Goal: Task Accomplishment & Management: Use online tool/utility

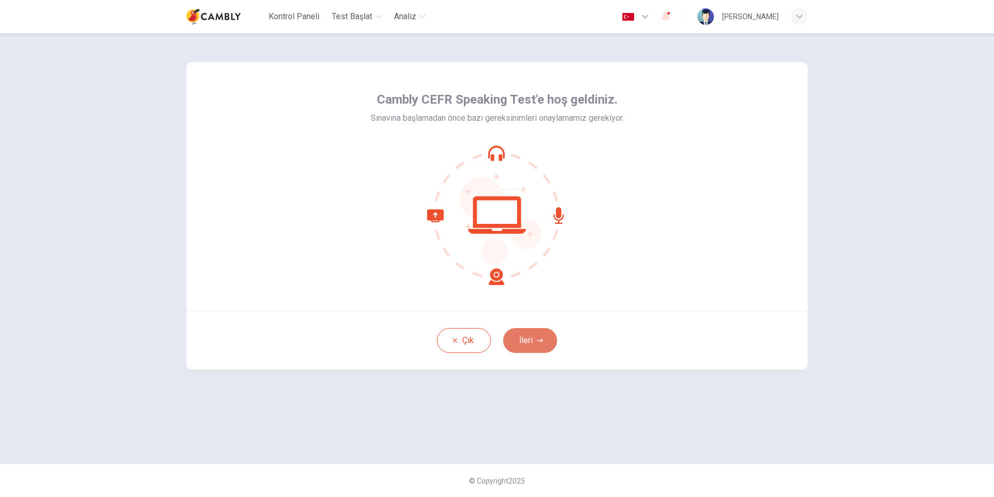
click at [535, 340] on button "İleri" at bounding box center [530, 340] width 54 height 25
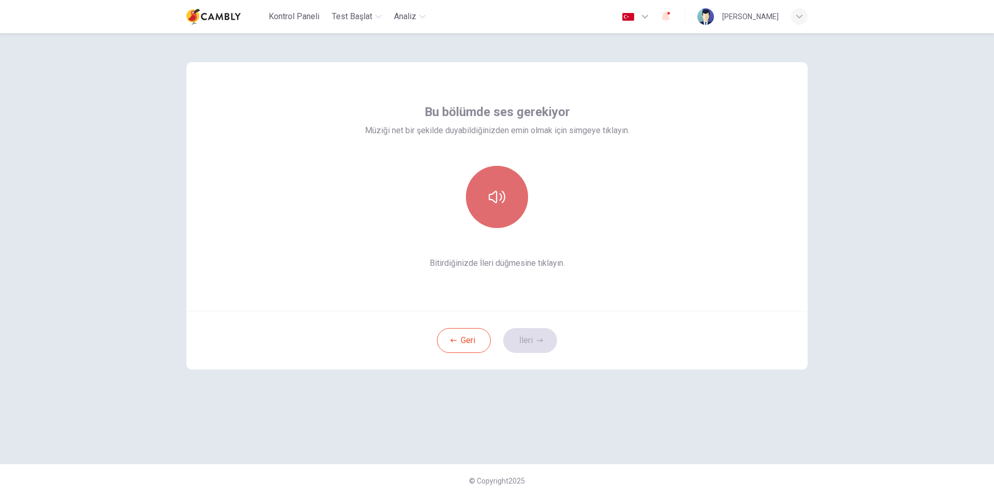
click at [522, 200] on button "button" at bounding box center [497, 197] width 62 height 62
click at [535, 333] on button "İleri" at bounding box center [530, 340] width 54 height 25
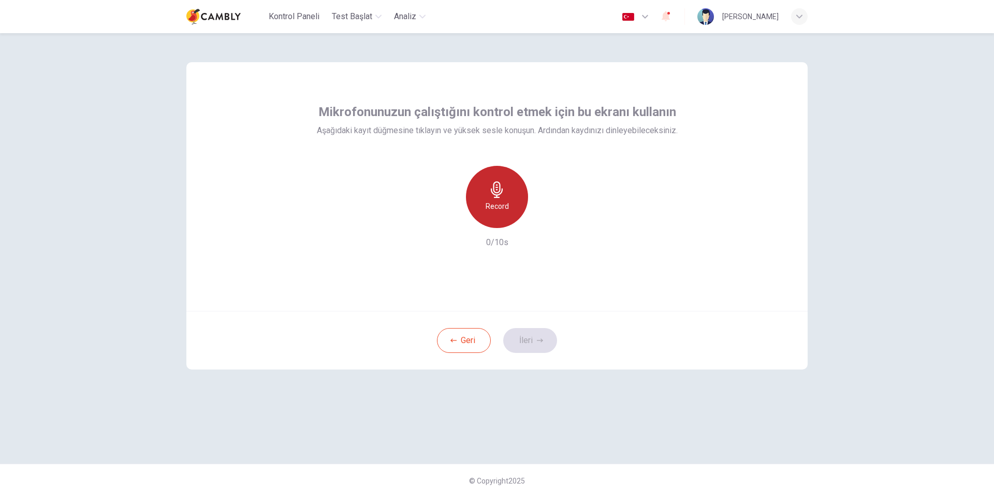
click at [496, 200] on h6 "Record" at bounding box center [497, 206] width 23 height 12
click at [502, 196] on icon "button" at bounding box center [497, 189] width 17 height 17
click at [535, 341] on button "İleri" at bounding box center [530, 340] width 54 height 25
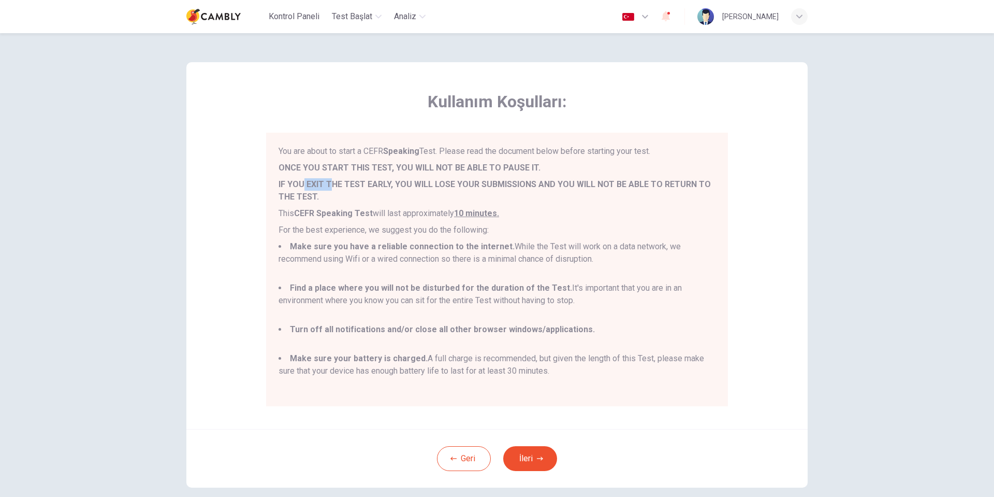
drag, startPoint x: 303, startPoint y: 183, endPoint x: 365, endPoint y: 184, distance: 62.1
click at [340, 184] on b "IF YOU EXIT THE TEST EARLY, YOU WILL LOSE YOUR SUBMISSIONS AND YOU WILL NOT BE …" at bounding box center [495, 190] width 432 height 22
drag, startPoint x: 408, startPoint y: 184, endPoint x: 443, endPoint y: 185, distance: 35.2
click at [422, 185] on b "IF YOU EXIT THE TEST EARLY, YOU WILL LOSE YOUR SUBMISSIONS AND YOU WILL NOT BE …" at bounding box center [495, 190] width 432 height 22
drag, startPoint x: 495, startPoint y: 184, endPoint x: 512, endPoint y: 184, distance: 16.6
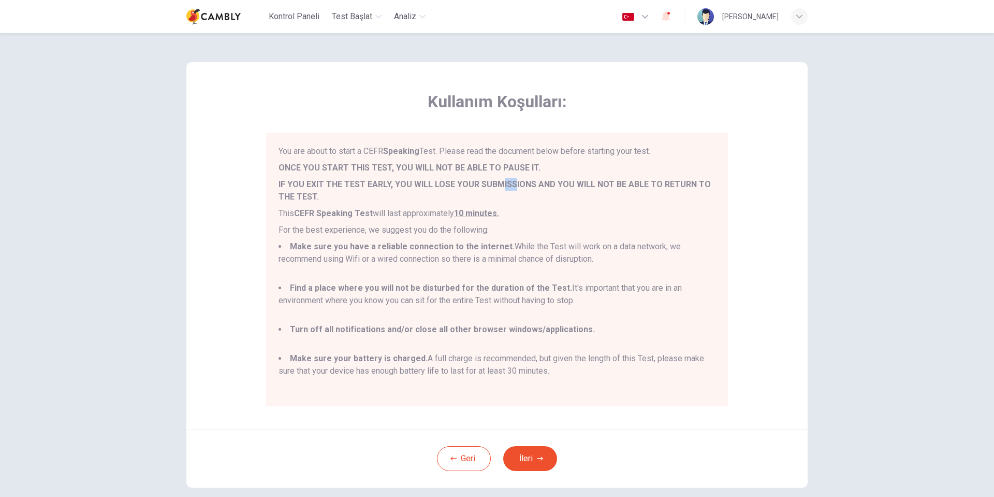
click at [511, 184] on b "IF YOU EXIT THE TEST EARLY, YOU WILL LOSE YOUR SUBMISSIONS AND YOU WILL NOT BE …" at bounding box center [495, 190] width 432 height 22
drag, startPoint x: 374, startPoint y: 249, endPoint x: 395, endPoint y: 250, distance: 21.3
click at [392, 250] on b "Make sure you have a reliable connection to the internet." at bounding box center [402, 246] width 225 height 10
drag, startPoint x: 432, startPoint y: 250, endPoint x: 476, endPoint y: 250, distance: 44.0
click at [462, 250] on b "Make sure you have a reliable connection to the internet." at bounding box center [402, 246] width 225 height 10
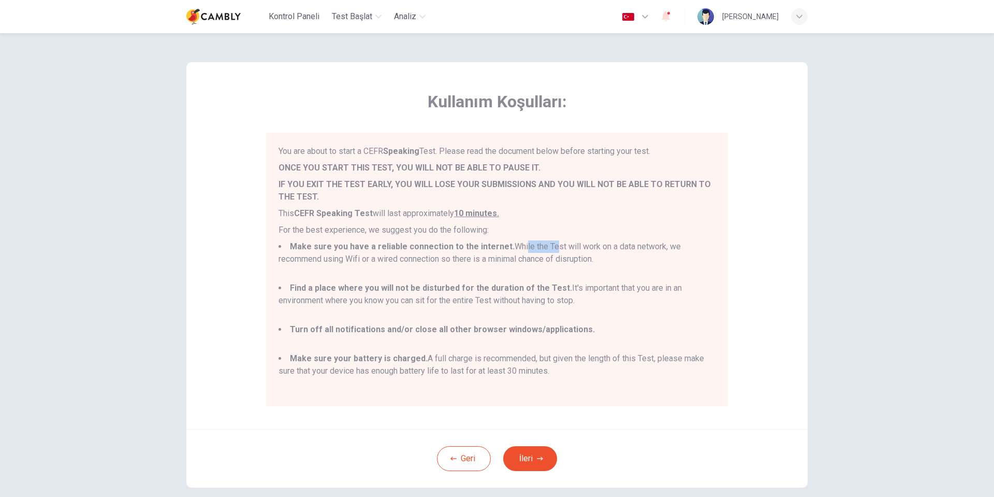
drag, startPoint x: 519, startPoint y: 250, endPoint x: 564, endPoint y: 250, distance: 45.0
click at [555, 250] on li "Make sure you have a reliable connection to the internet. While the Test will w…" at bounding box center [497, 258] width 437 height 37
drag, startPoint x: 317, startPoint y: 286, endPoint x: 358, endPoint y: 287, distance: 40.9
click at [350, 286] on b "Find a place where you will not be disturbed for the duration of the Test." at bounding box center [431, 288] width 282 height 10
drag, startPoint x: 391, startPoint y: 288, endPoint x: 538, endPoint y: 309, distance: 148.1
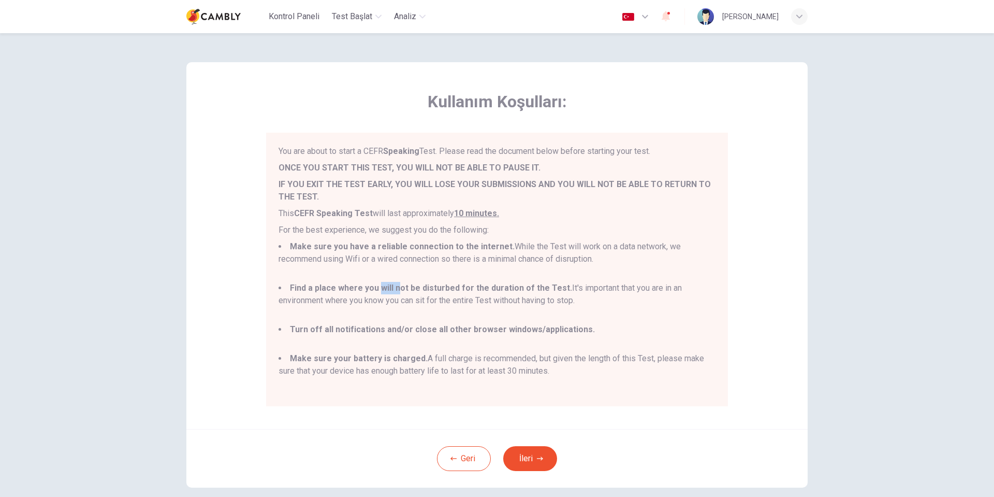
click at [483, 288] on b "Find a place where you will not be disturbed for the duration of the Test." at bounding box center [431, 288] width 282 height 10
click at [532, 455] on button "İleri" at bounding box center [530, 458] width 54 height 25
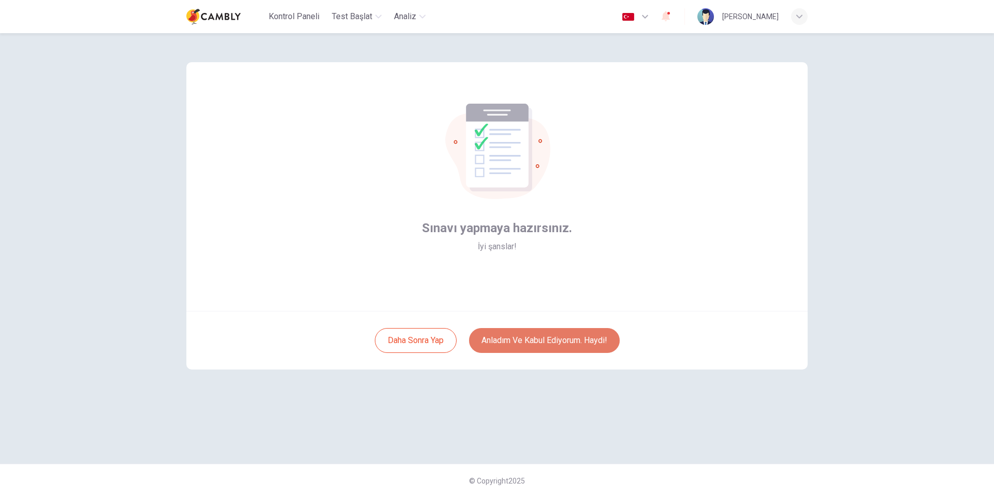
click at [551, 337] on button "Anladım ve kabul ediyorum. Haydi!" at bounding box center [544, 340] width 151 height 25
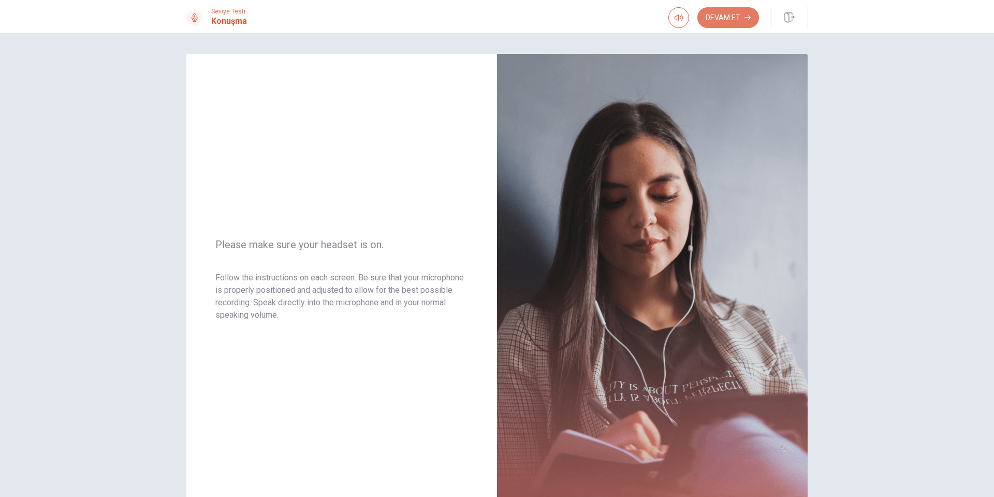
click at [733, 17] on button "Devam Et" at bounding box center [728, 17] width 62 height 21
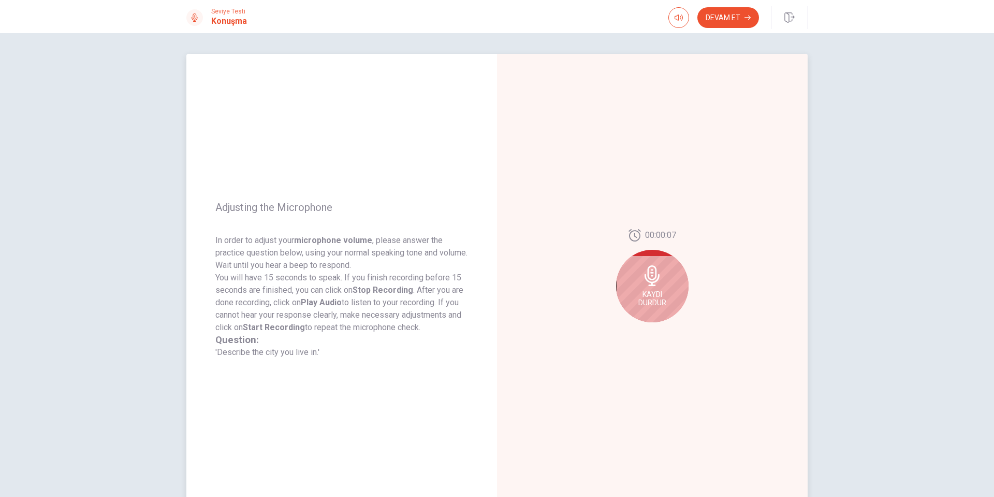
click at [651, 282] on icon at bounding box center [652, 275] width 15 height 21
click at [662, 330] on icon "Play Audio" at bounding box center [663, 330] width 5 height 6
click at [728, 9] on button "Devam Et" at bounding box center [728, 17] width 62 height 21
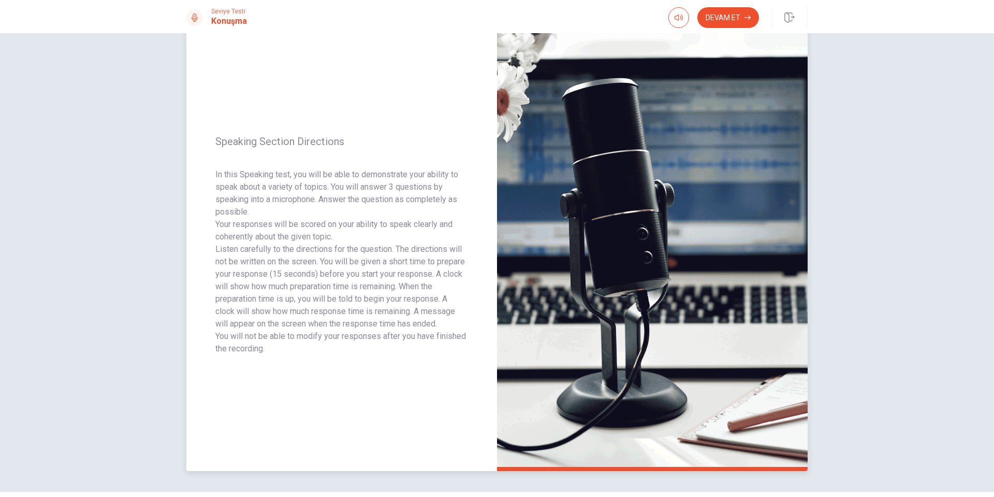
scroll to position [35, 0]
drag, startPoint x: 331, startPoint y: 184, endPoint x: 364, endPoint y: 185, distance: 32.6
click at [364, 185] on p "In this Speaking test, you will be able to demonstrate your ability to speak ab…" at bounding box center [341, 193] width 253 height 50
drag, startPoint x: 417, startPoint y: 186, endPoint x: 302, endPoint y: 193, distance: 115.6
click at [372, 187] on p "In this Speaking test, you will be able to demonstrate your ability to speak ab…" at bounding box center [341, 193] width 253 height 50
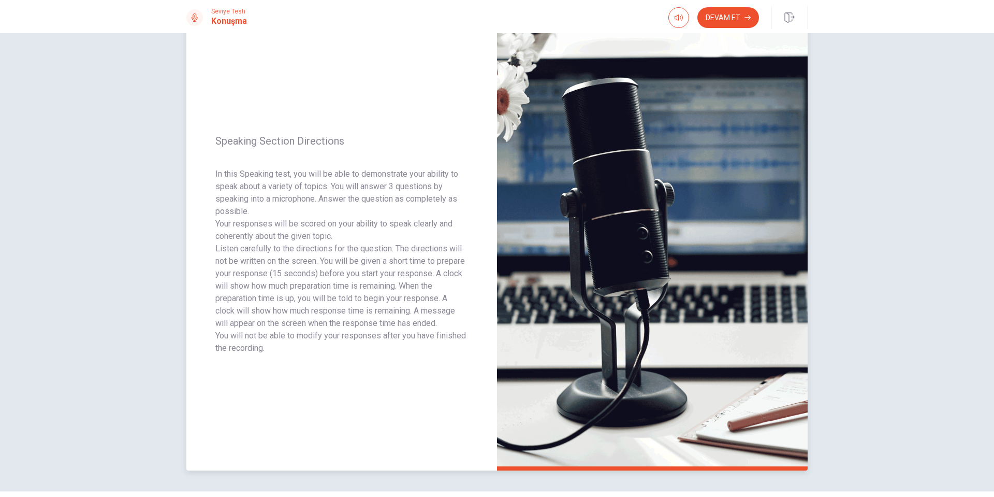
drag, startPoint x: 234, startPoint y: 196, endPoint x: 271, endPoint y: 198, distance: 37.9
click at [253, 196] on p "In this Speaking test, you will be able to demonstrate your ability to speak ab…" at bounding box center [341, 193] width 253 height 50
drag, startPoint x: 289, startPoint y: 198, endPoint x: 324, endPoint y: 199, distance: 34.7
click at [315, 199] on p "In this Speaking test, you will be able to demonstrate your ability to speak ab…" at bounding box center [341, 193] width 253 height 50
drag, startPoint x: 335, startPoint y: 199, endPoint x: 382, endPoint y: 198, distance: 47.6
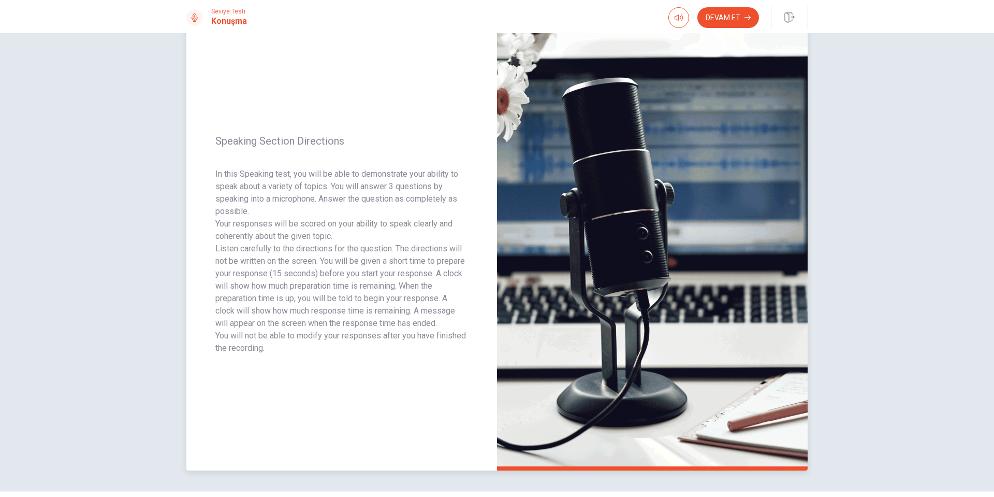
click at [370, 198] on p "In this Speaking test, you will be able to demonstrate your ability to speak ab…" at bounding box center [341, 193] width 253 height 50
drag, startPoint x: 439, startPoint y: 198, endPoint x: 391, endPoint y: 199, distance: 48.2
click at [394, 199] on p "In this Speaking test, you will be able to demonstrate your ability to speak ab…" at bounding box center [341, 193] width 253 height 50
drag, startPoint x: 376, startPoint y: 198, endPoint x: 421, endPoint y: 198, distance: 44.5
click at [408, 197] on p "In this Speaking test, you will be able to demonstrate your ability to speak ab…" at bounding box center [341, 193] width 253 height 50
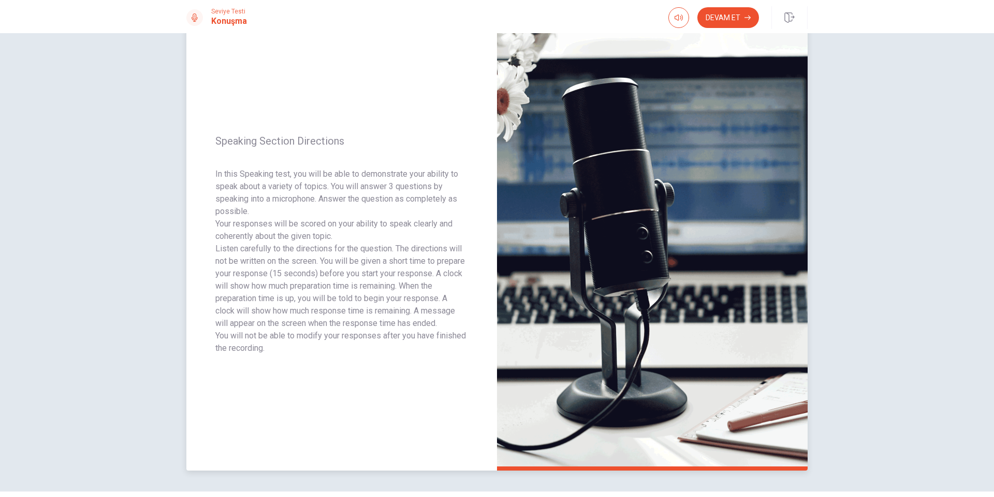
drag, startPoint x: 216, startPoint y: 225, endPoint x: 250, endPoint y: 228, distance: 33.2
click at [239, 227] on p "Your responses will be scored on your ability to speak clearly and coherently a…" at bounding box center [341, 229] width 253 height 25
click at [249, 226] on p "Your responses will be scored on your ability to speak clearly and coherently a…" at bounding box center [341, 229] width 253 height 25
drag, startPoint x: 239, startPoint y: 225, endPoint x: 256, endPoint y: 226, distance: 17.1
click at [250, 225] on p "Your responses will be scored on your ability to speak clearly and coherently a…" at bounding box center [341, 229] width 253 height 25
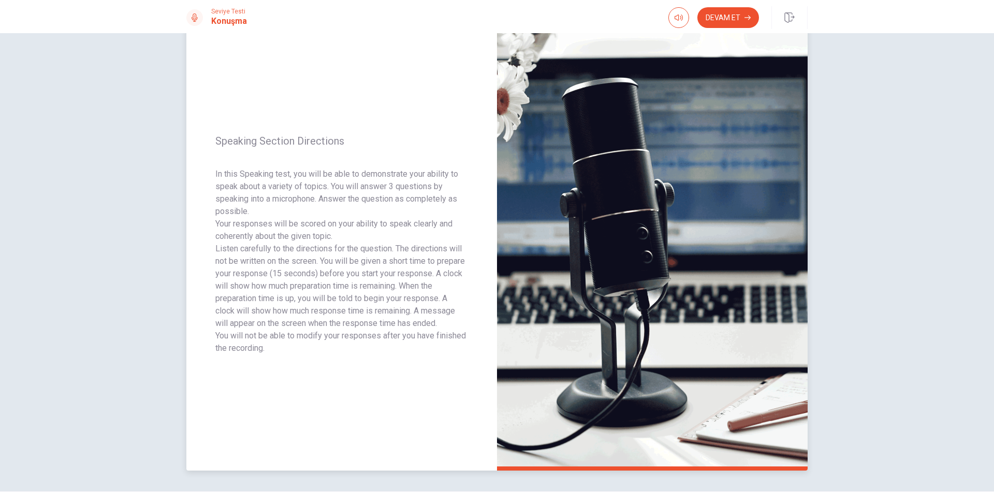
drag, startPoint x: 268, startPoint y: 226, endPoint x: 319, endPoint y: 226, distance: 51.3
click at [296, 226] on p "Your responses will be scored on your ability to speak clearly and coherently a…" at bounding box center [341, 229] width 253 height 25
click at [736, 13] on button "Devam Et" at bounding box center [728, 17] width 62 height 21
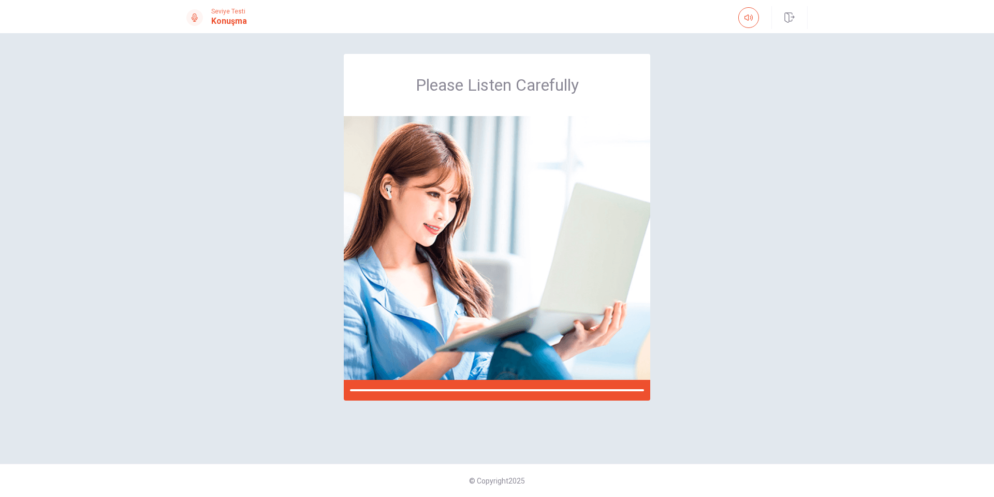
scroll to position [0, 0]
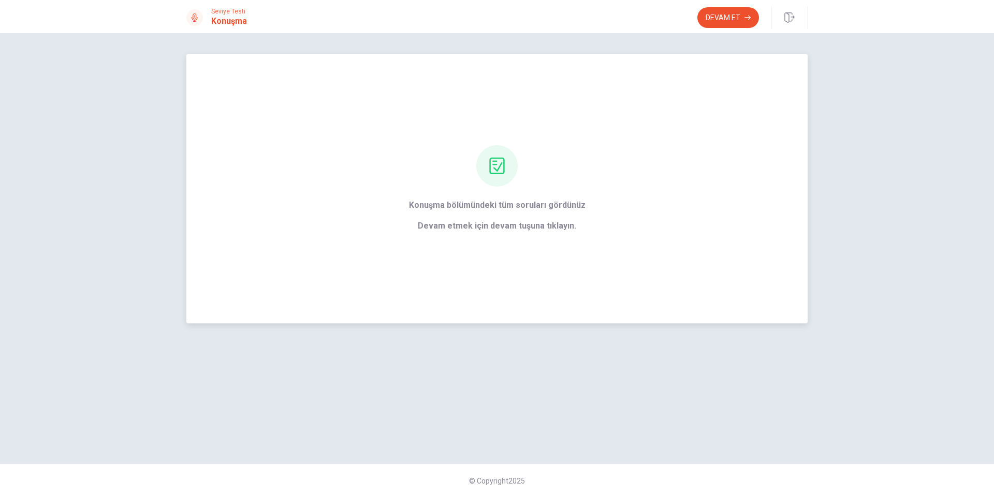
click at [406, 219] on div "Konuşma bölümündeki tüm soruları gördünüz [PERSON_NAME] etmek için devam tuşuna…" at bounding box center [498, 188] width 206 height 87
click at [511, 227] on span "Devam etmek için devam tuşuna tıklayın." at bounding box center [497, 226] width 177 height 12
click at [595, 230] on div "Konuşma bölümündeki tüm soruları gördünüz [PERSON_NAME] etmek için devam tuşuna…" at bounding box center [498, 188] width 206 height 87
click at [516, 144] on div "Konuşma bölümündeki tüm soruları gördünüz [PERSON_NAME] etmek için devam tuşuna…" at bounding box center [496, 188] width 621 height 269
click at [535, 161] on div "Konuşma bölümündeki tüm soruları gördünüz [PERSON_NAME] etmek için devam tuşuna…" at bounding box center [498, 188] width 206 height 87
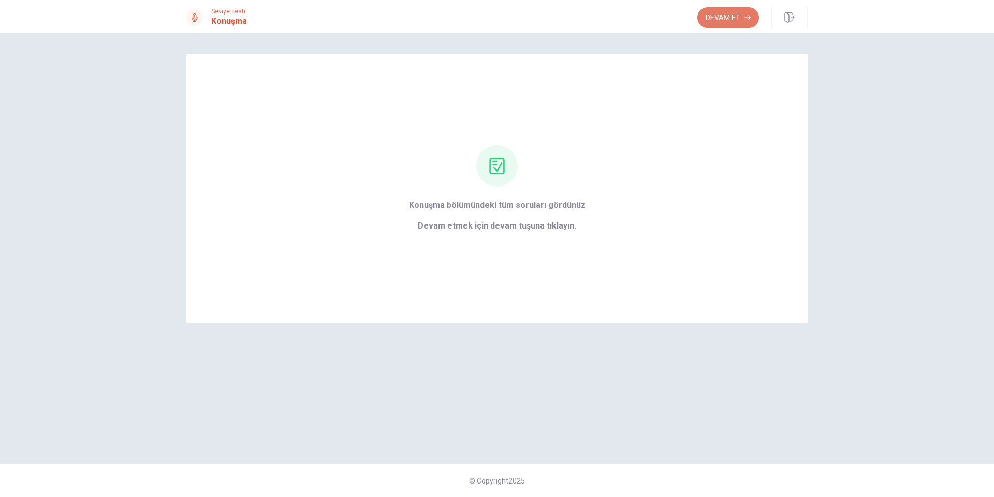
click at [725, 20] on button "Devam Et" at bounding box center [728, 17] width 62 height 21
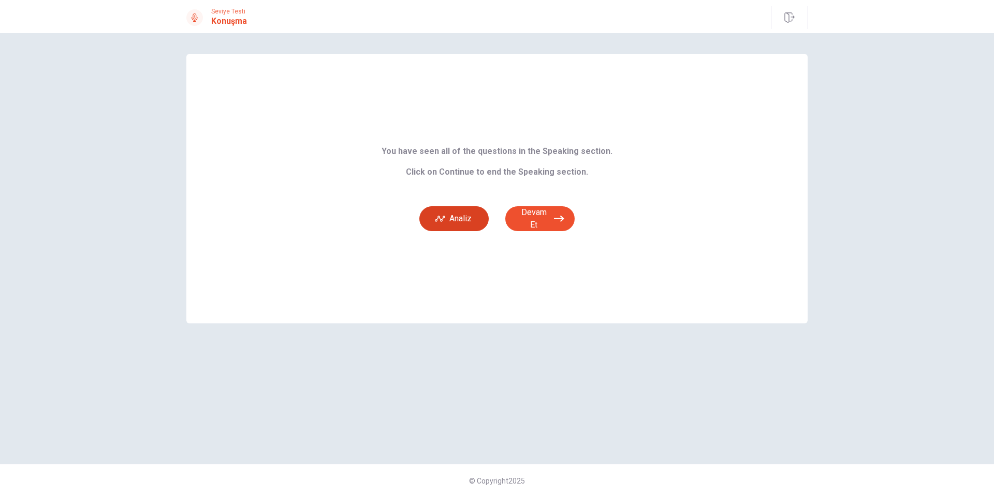
click at [447, 218] on button "Analiz" at bounding box center [453, 218] width 69 height 25
